Goal: Ask a question

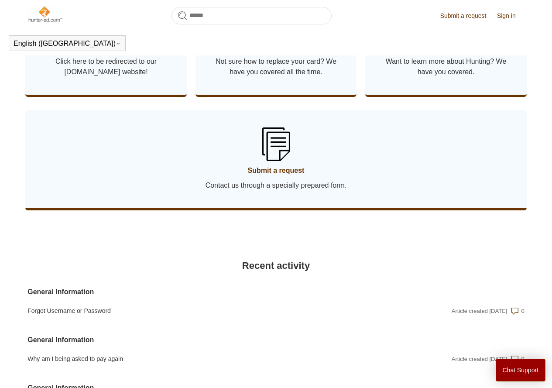
scroll to position [543, 0]
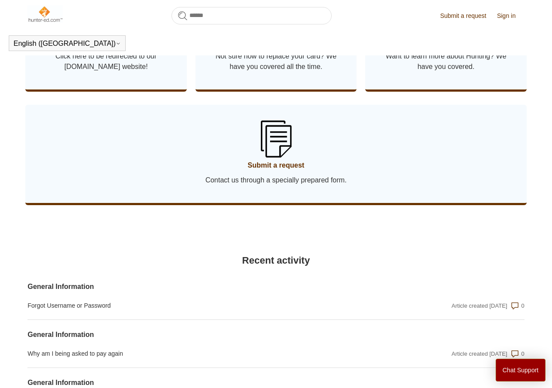
click at [280, 170] on link "Submit a request Contact us through a specially prepared form." at bounding box center [275, 154] width 501 height 98
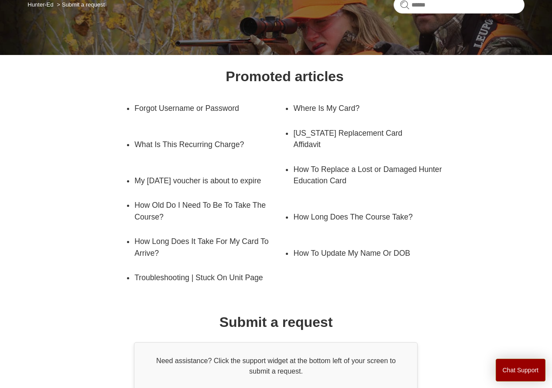
scroll to position [157, 0]
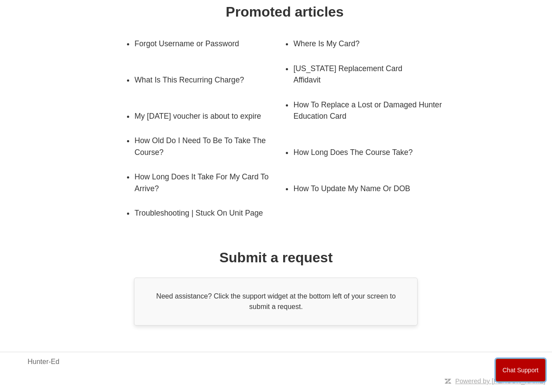
click at [519, 370] on button "Chat Support" at bounding box center [520, 370] width 50 height 23
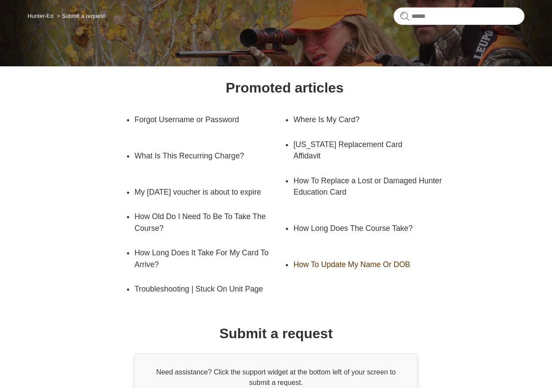
scroll to position [0, 0]
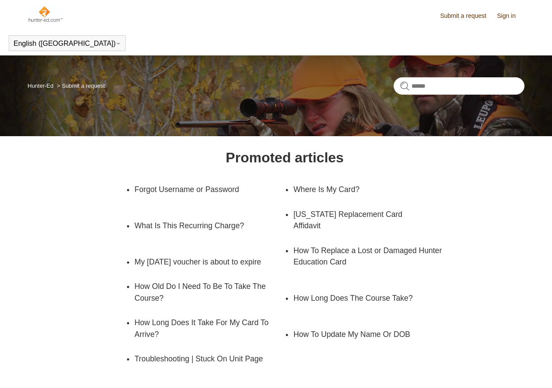
click at [101, 163] on div "Promoted articles Forgot Username or Password Where Is My Card? What Is This Re…" at bounding box center [275, 309] width 447 height 324
